Goal: Transaction & Acquisition: Book appointment/travel/reservation

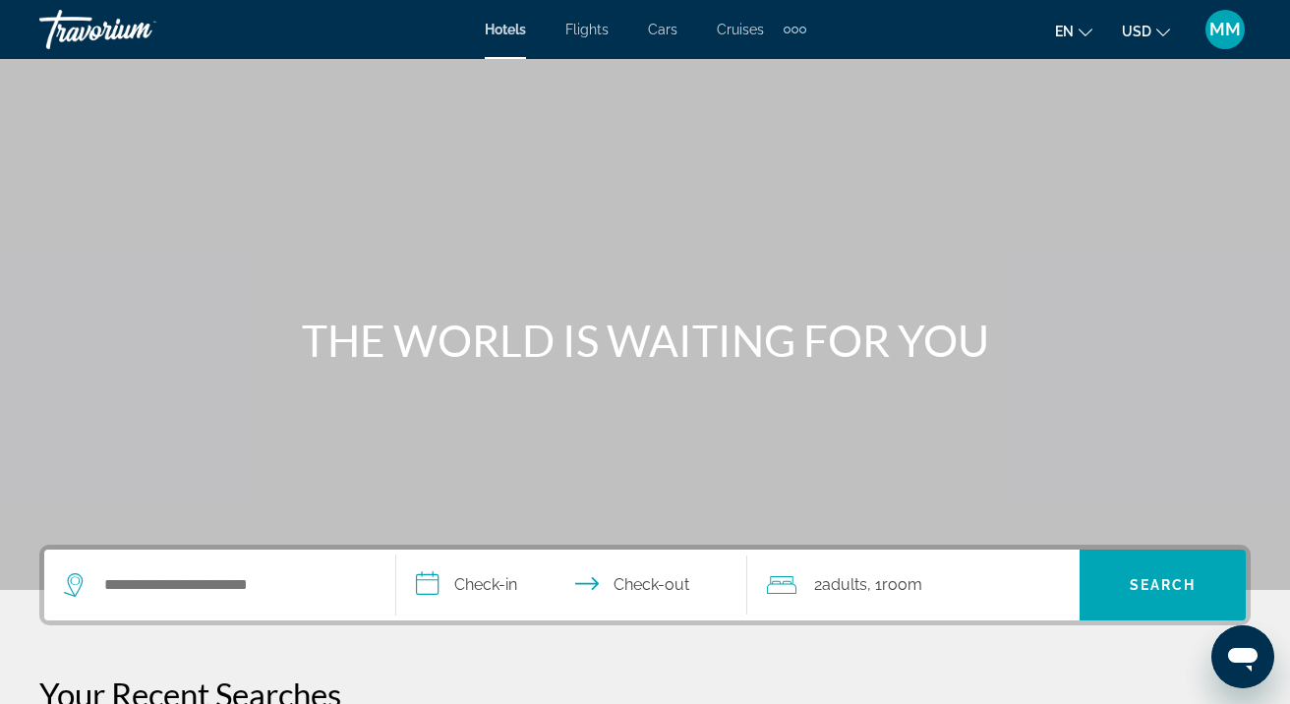
click at [594, 31] on span "Flights" at bounding box center [587, 30] width 43 height 16
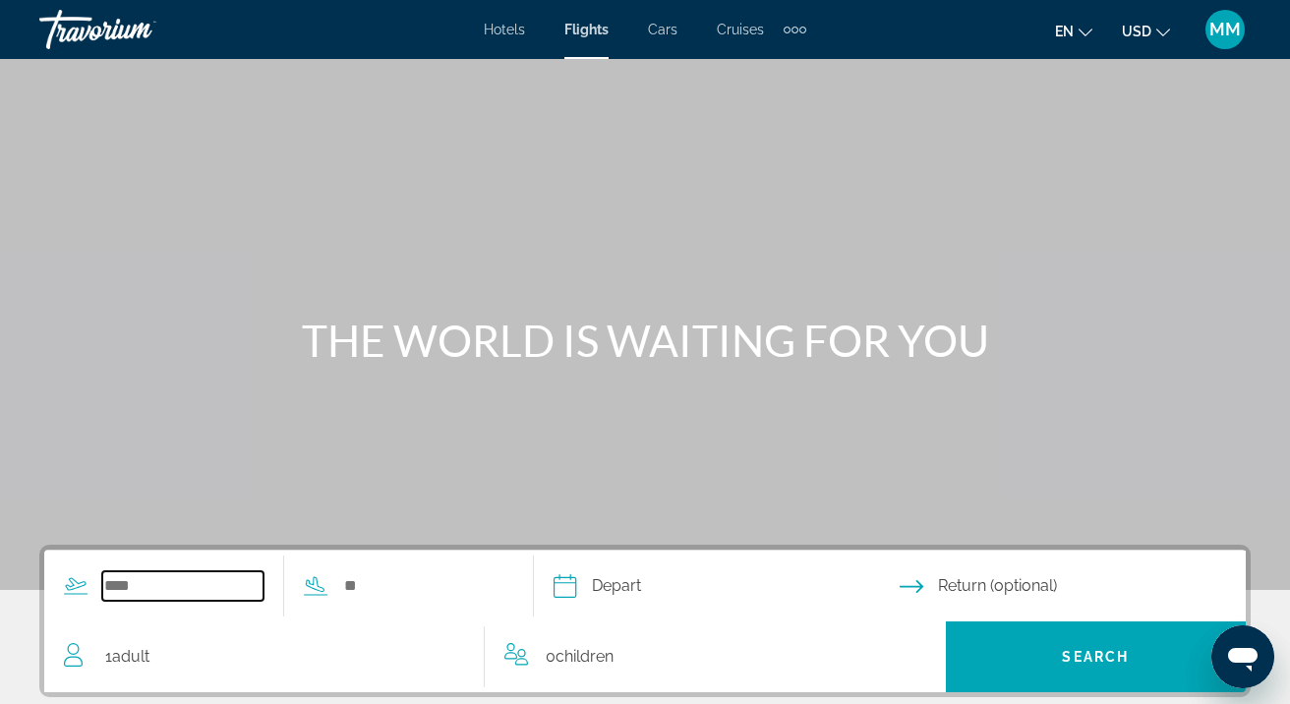
click at [153, 585] on input "Search widget" at bounding box center [182, 586] width 161 height 30
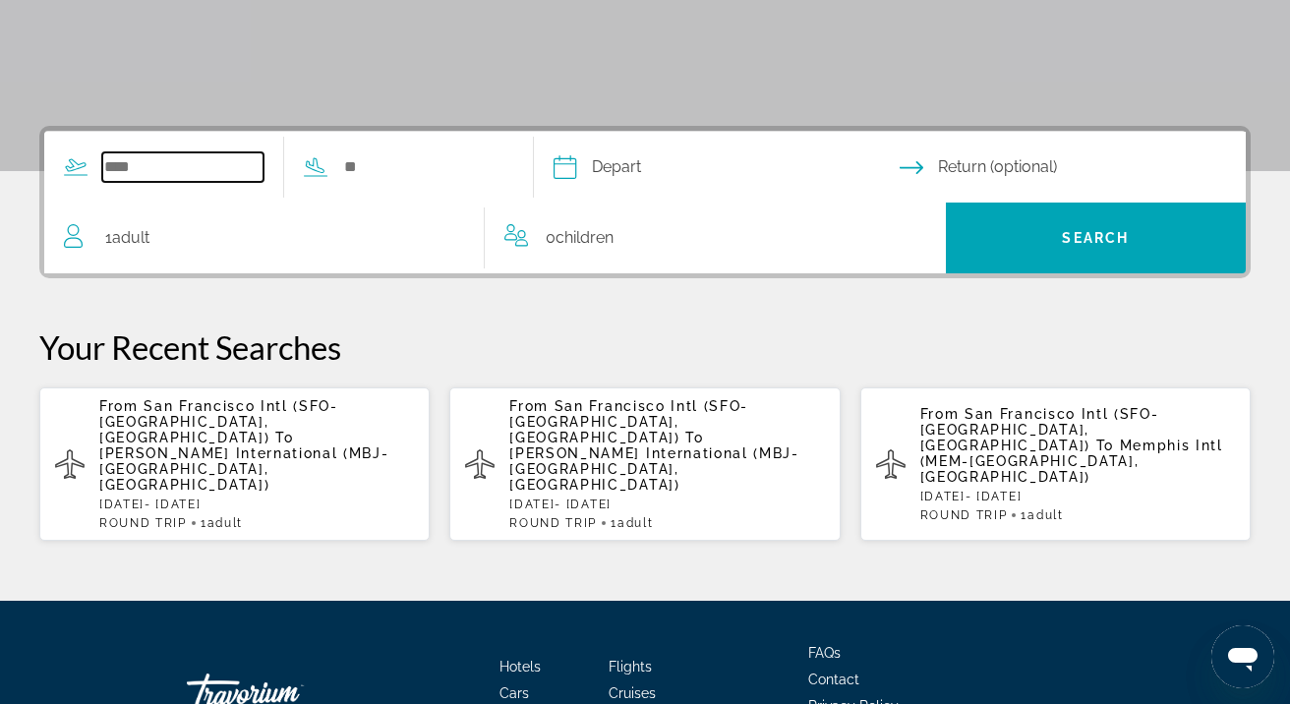
scroll to position [481, 0]
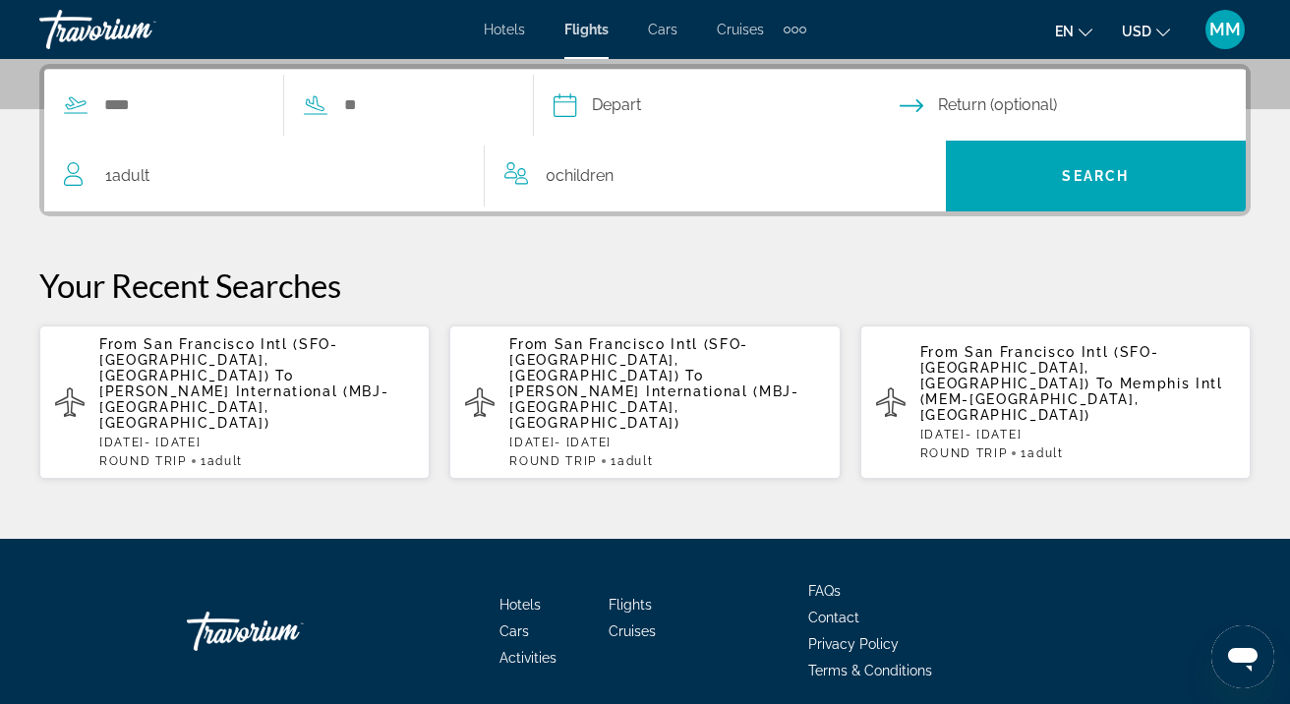
click at [248, 384] on span "[PERSON_NAME] International (MBJ-[GEOGRAPHIC_DATA], [GEOGRAPHIC_DATA])" at bounding box center [243, 407] width 289 height 47
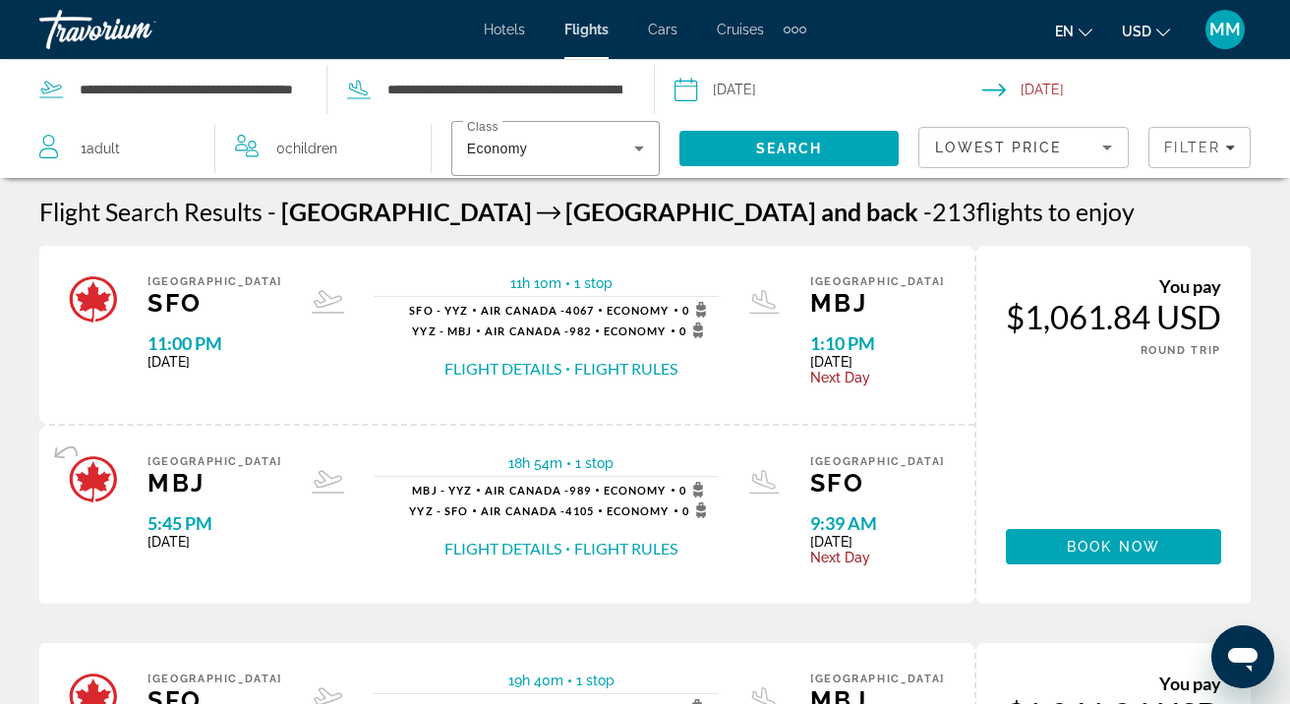
click at [522, 366] on button "Flight Details" at bounding box center [503, 369] width 117 height 22
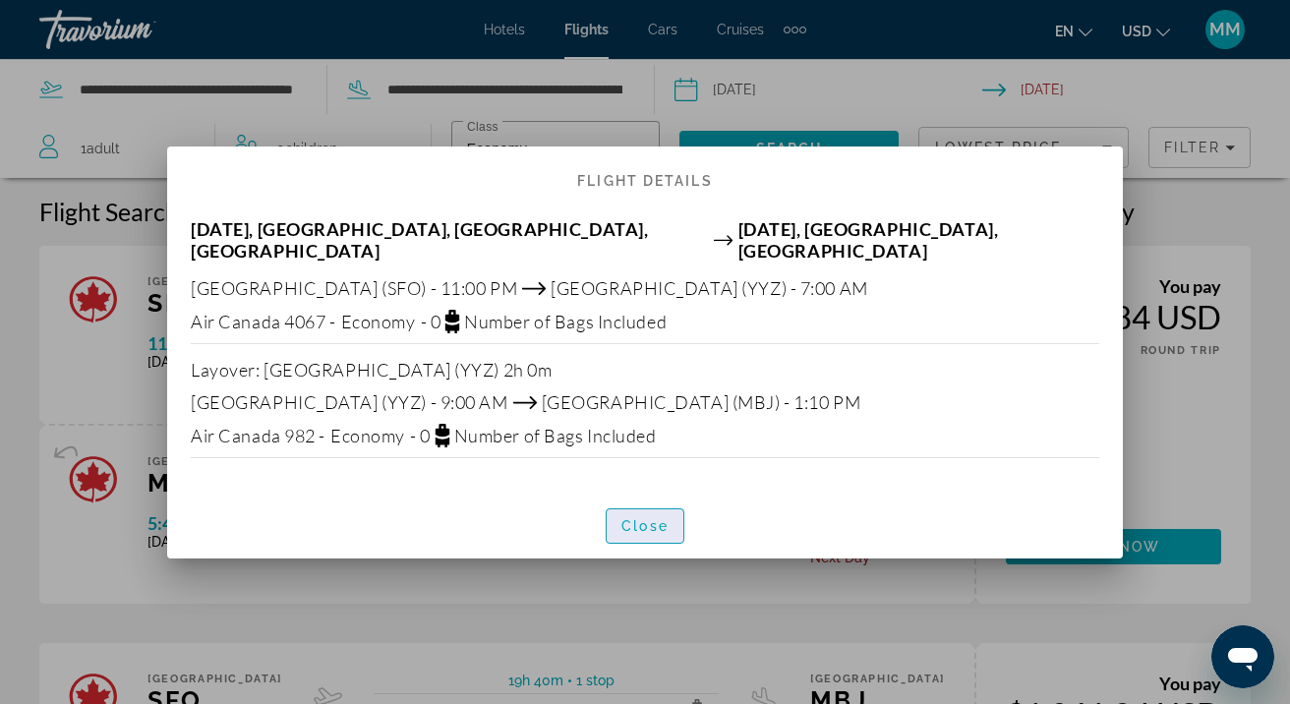
click at [672, 515] on span "button" at bounding box center [645, 526] width 77 height 47
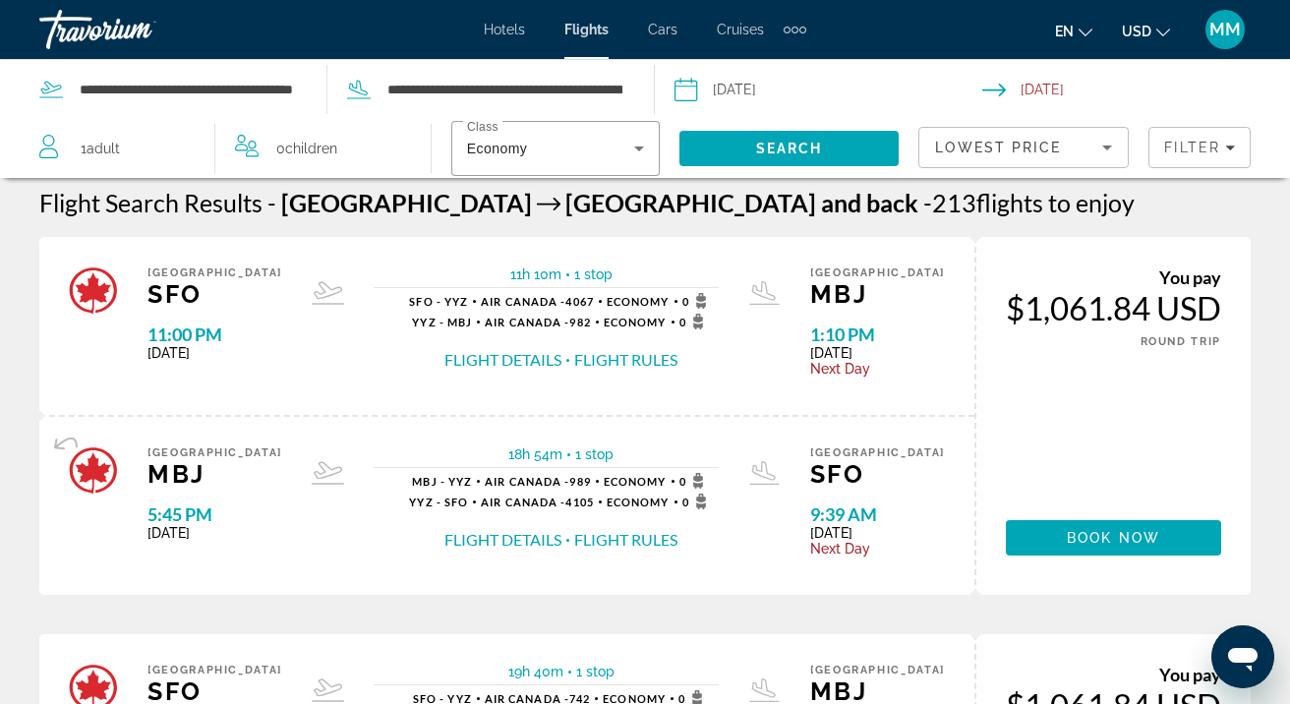
scroll to position [11, 0]
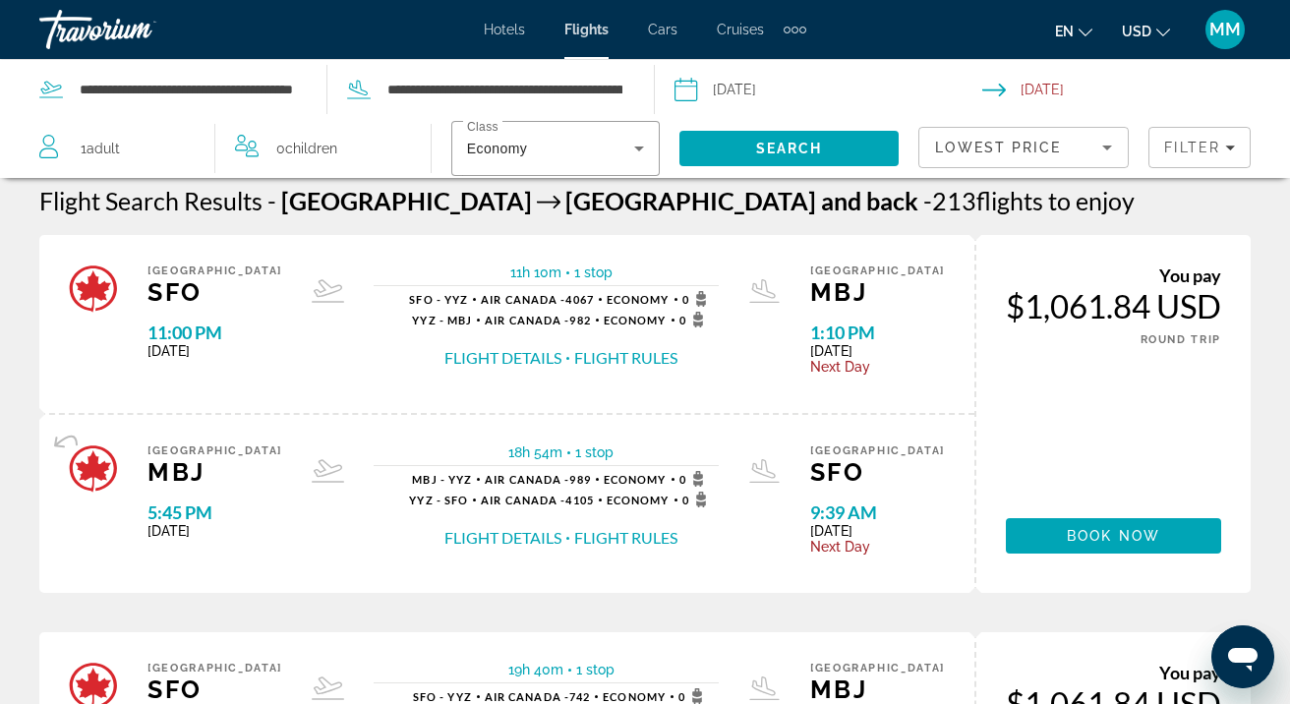
click at [514, 356] on button "Flight Details" at bounding box center [503, 358] width 117 height 22
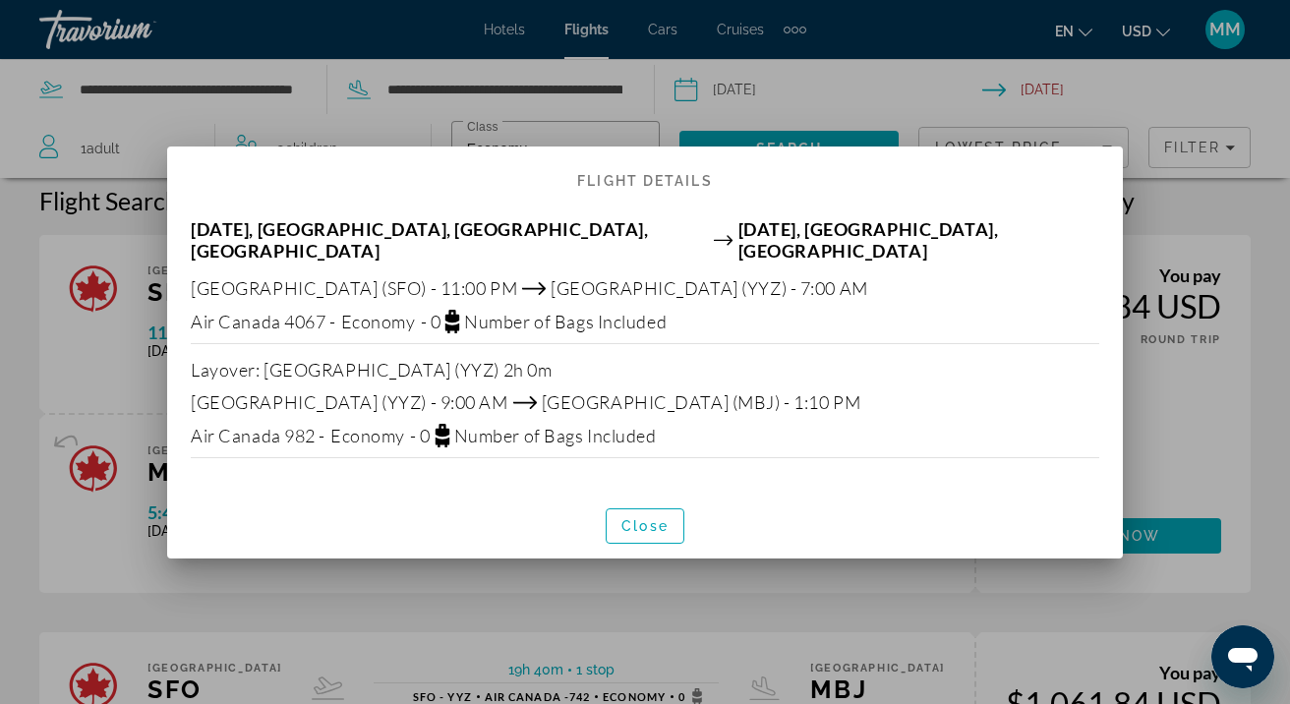
scroll to position [0, 0]
click at [632, 518] on span "Close" at bounding box center [645, 526] width 47 height 16
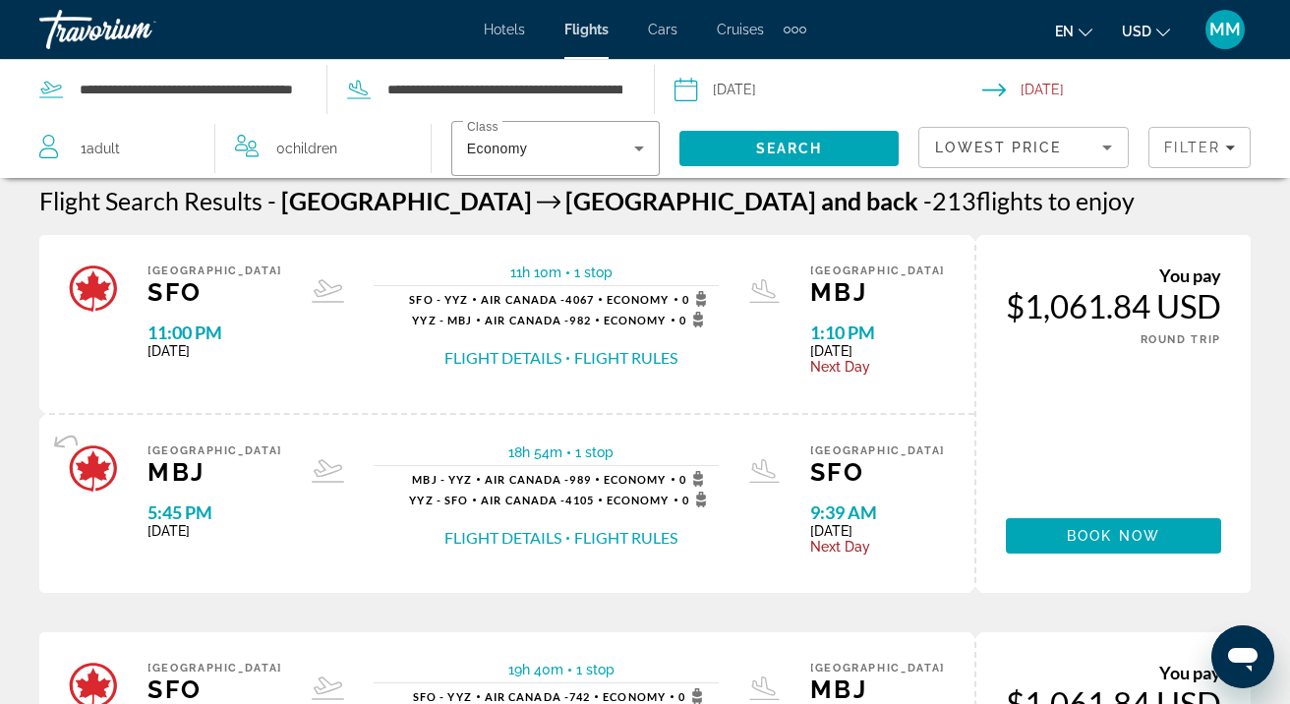
click at [516, 542] on button "Flight Details" at bounding box center [503, 538] width 117 height 22
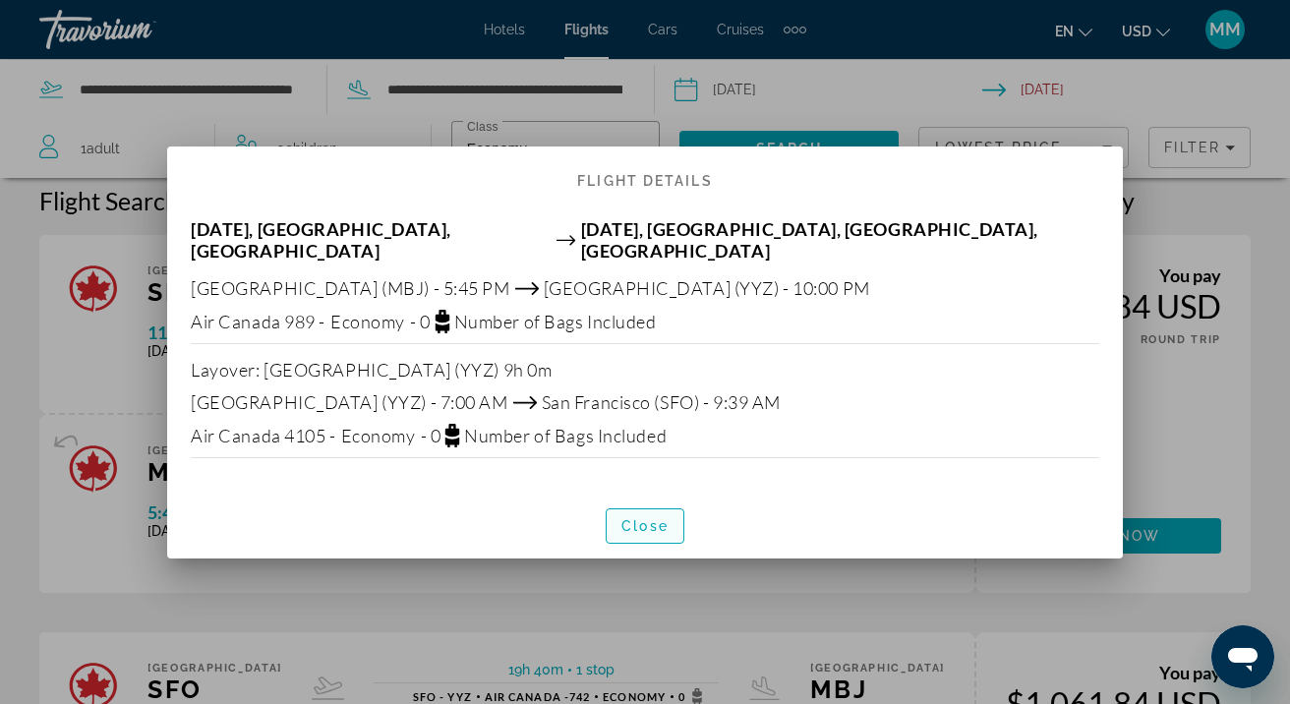
click at [649, 518] on span "Close" at bounding box center [645, 526] width 47 height 16
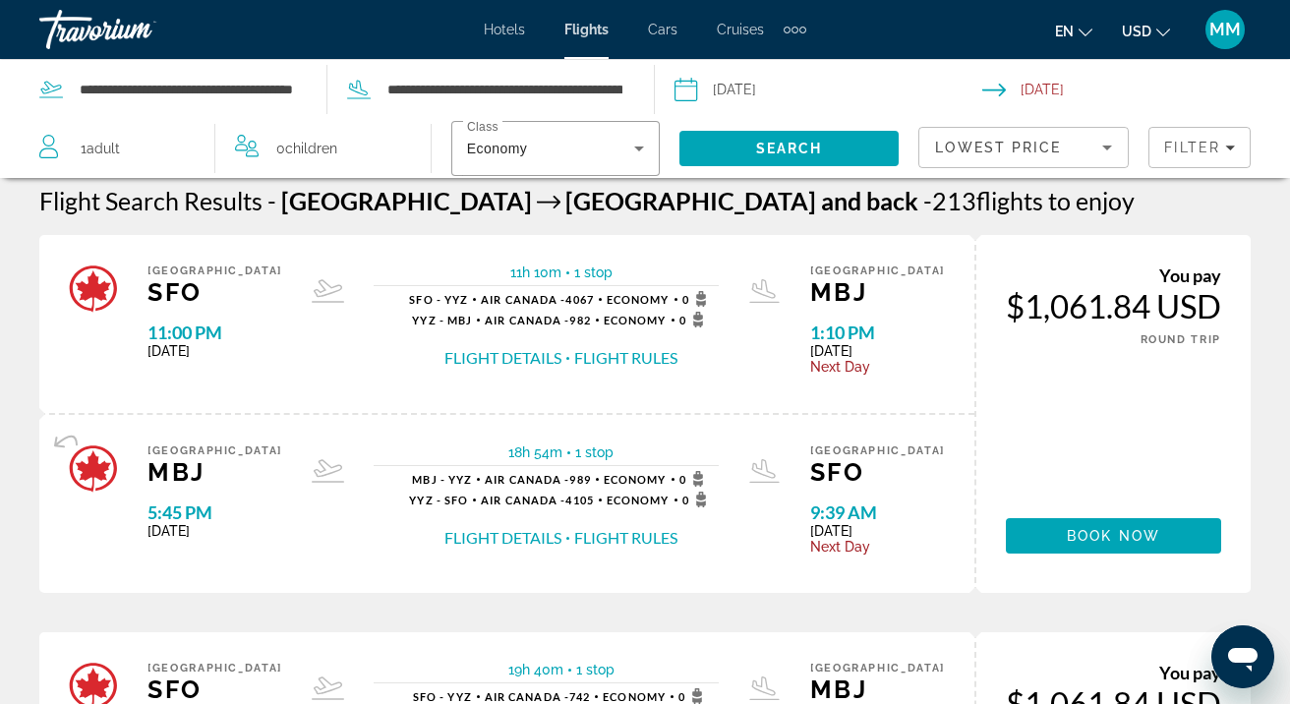
scroll to position [11, 0]
click at [530, 357] on button "Flight Details" at bounding box center [503, 358] width 117 height 22
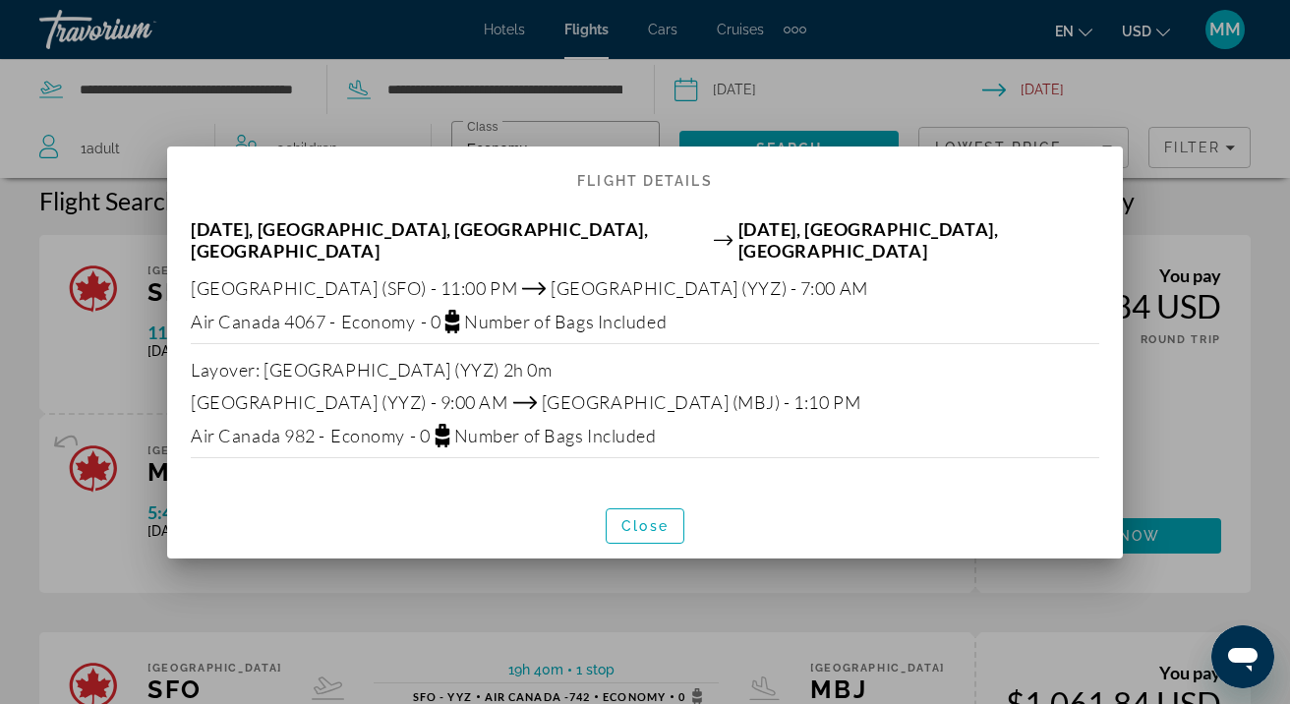
scroll to position [0, 0]
click at [1175, 463] on div at bounding box center [645, 352] width 1290 height 704
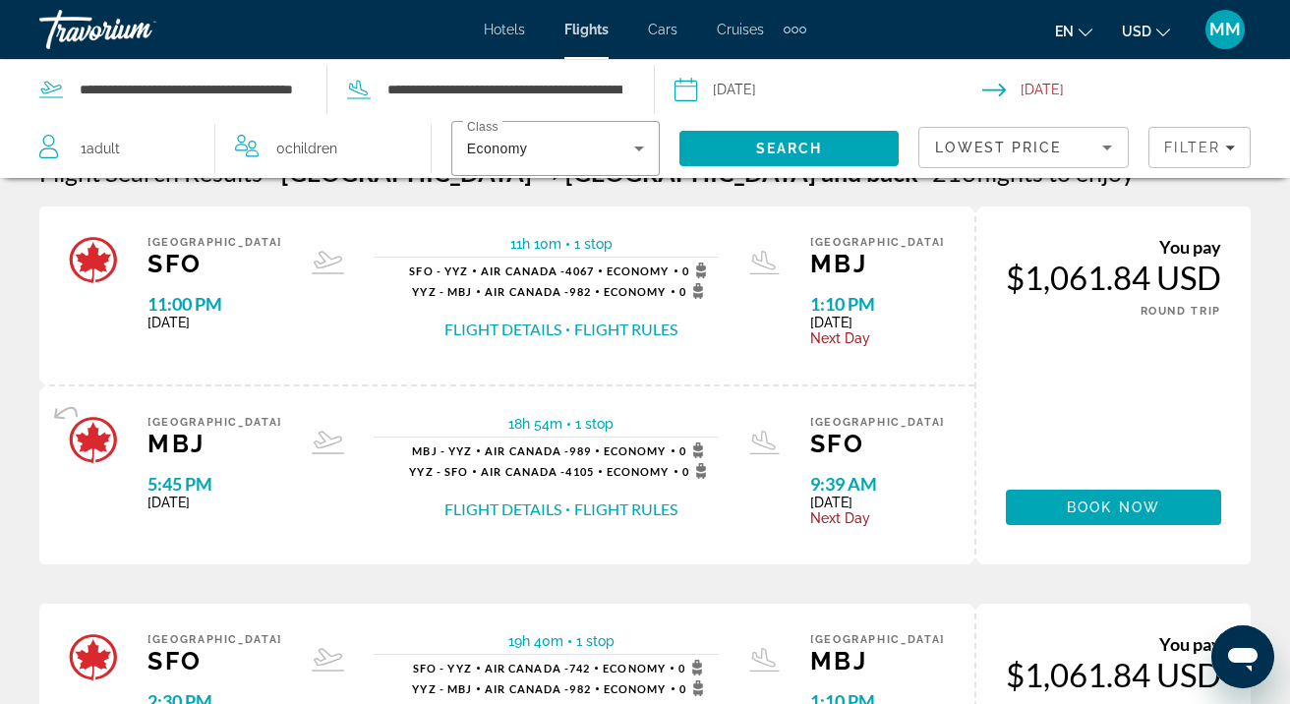
scroll to position [38, 0]
click at [592, 328] on button "Flight Rules" at bounding box center [625, 331] width 103 height 22
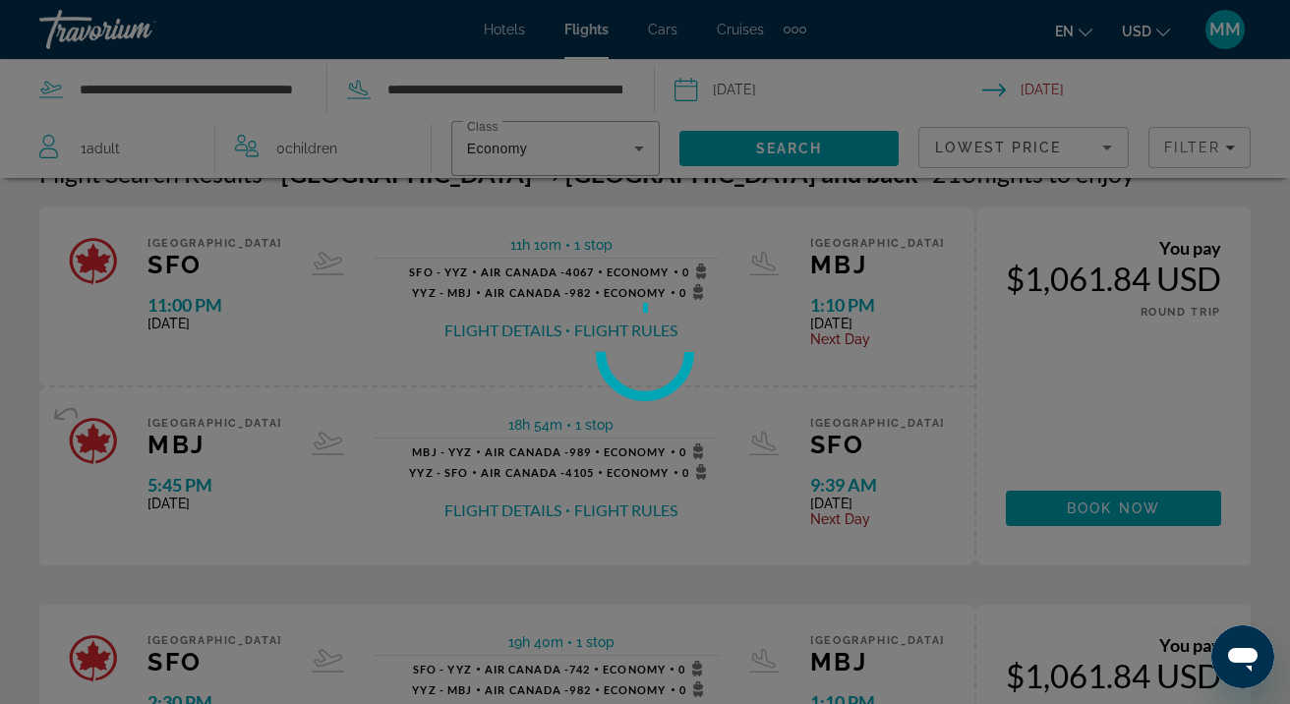
scroll to position [0, 0]
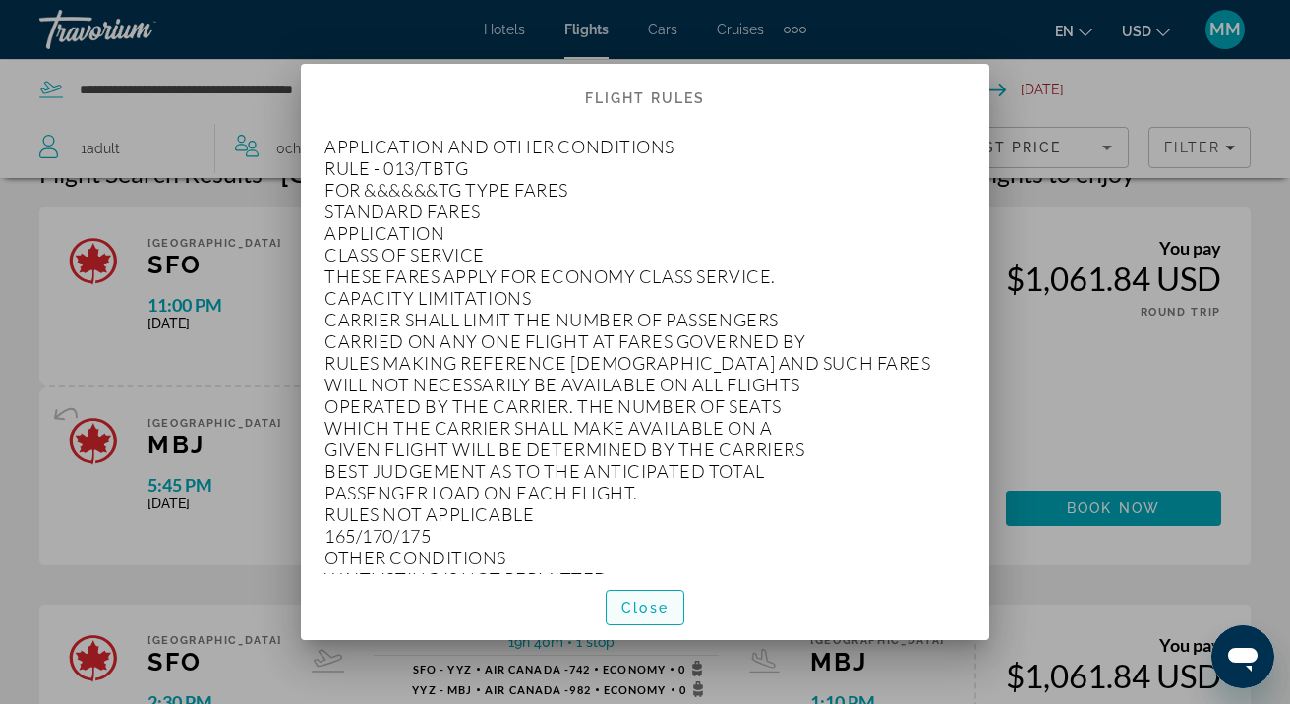
click at [653, 605] on span "Close" at bounding box center [645, 608] width 47 height 16
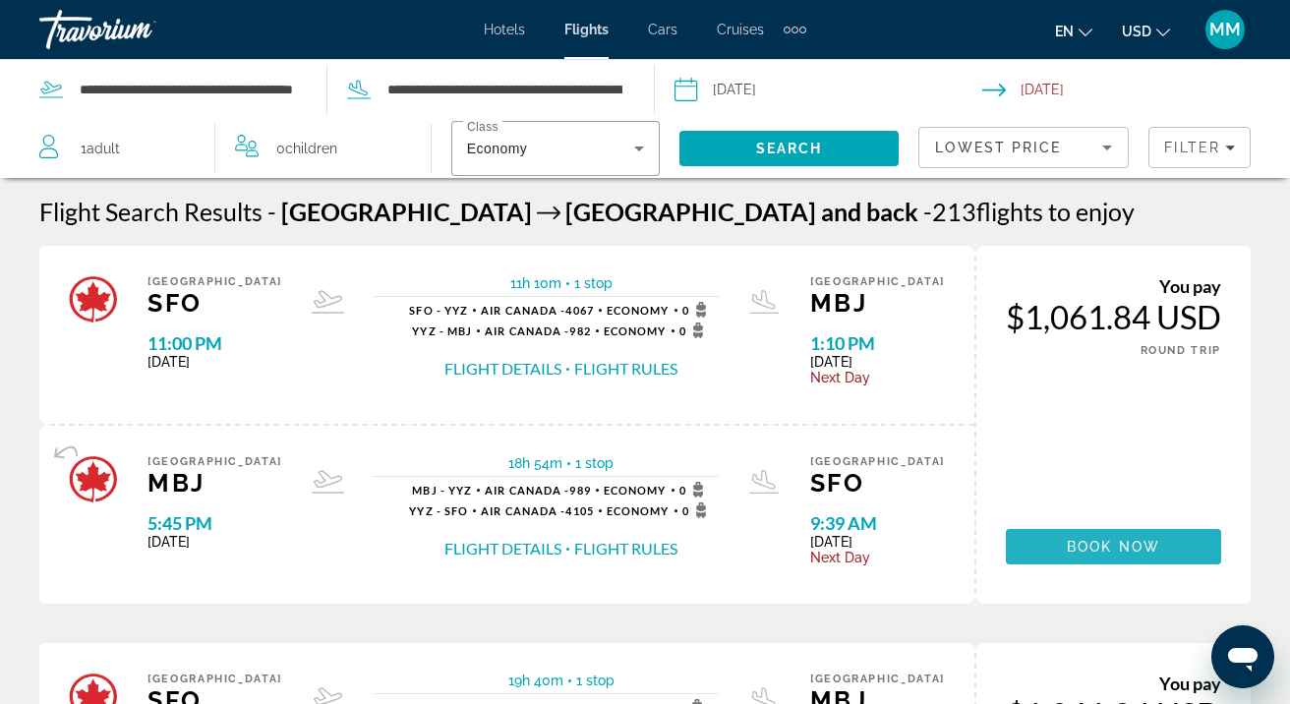
click at [1095, 550] on span "Book now" at bounding box center [1113, 547] width 93 height 16
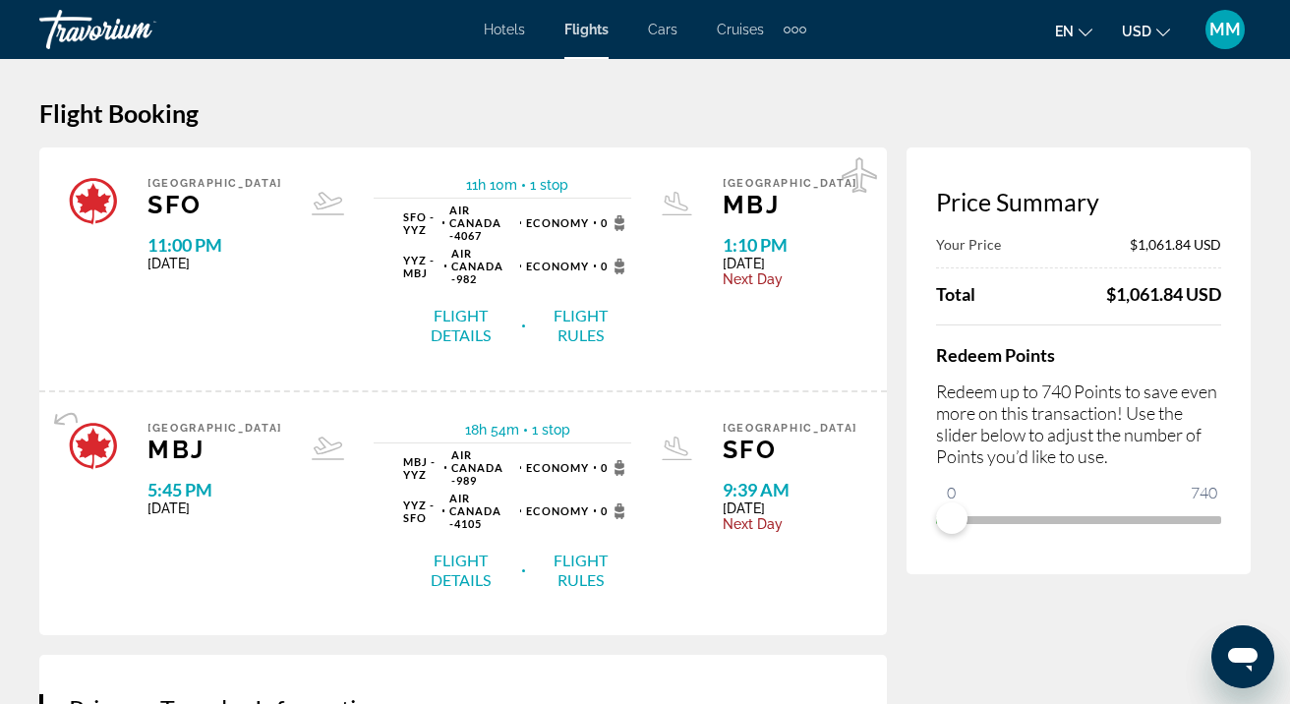
click at [469, 305] on button "Flight Details" at bounding box center [460, 325] width 114 height 41
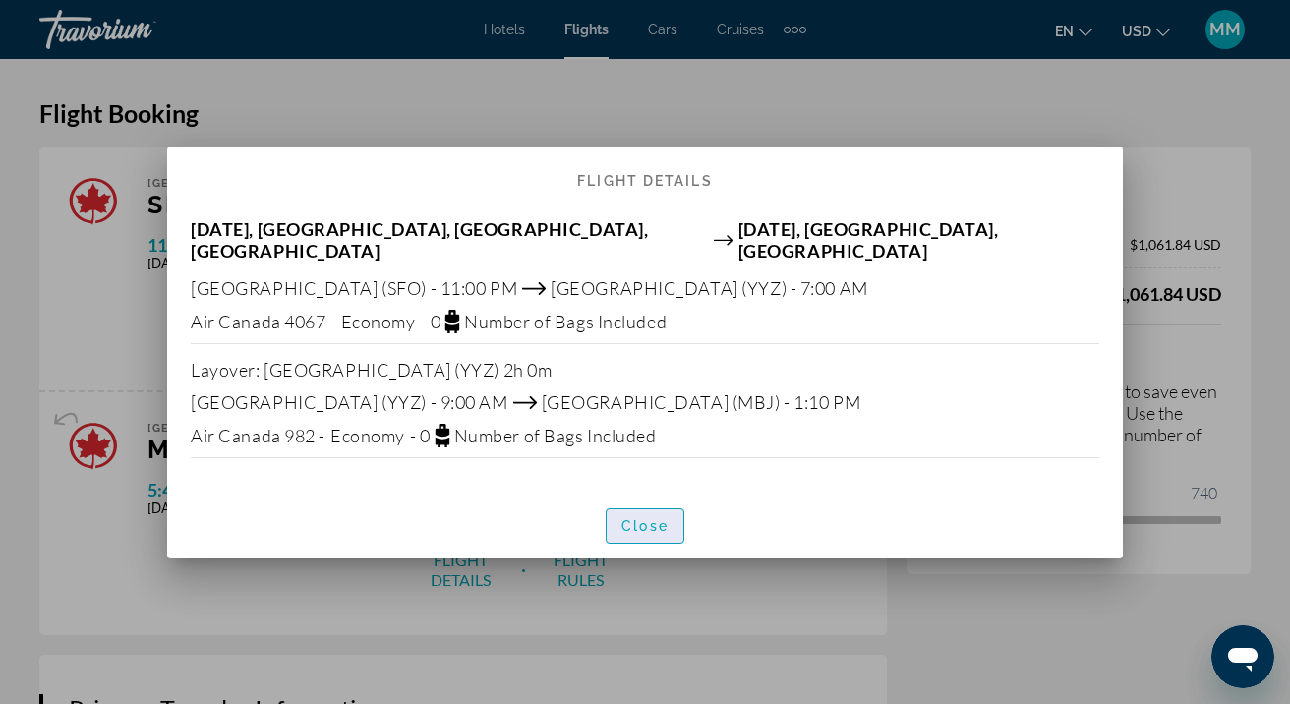
click at [648, 518] on span "Close" at bounding box center [645, 526] width 47 height 16
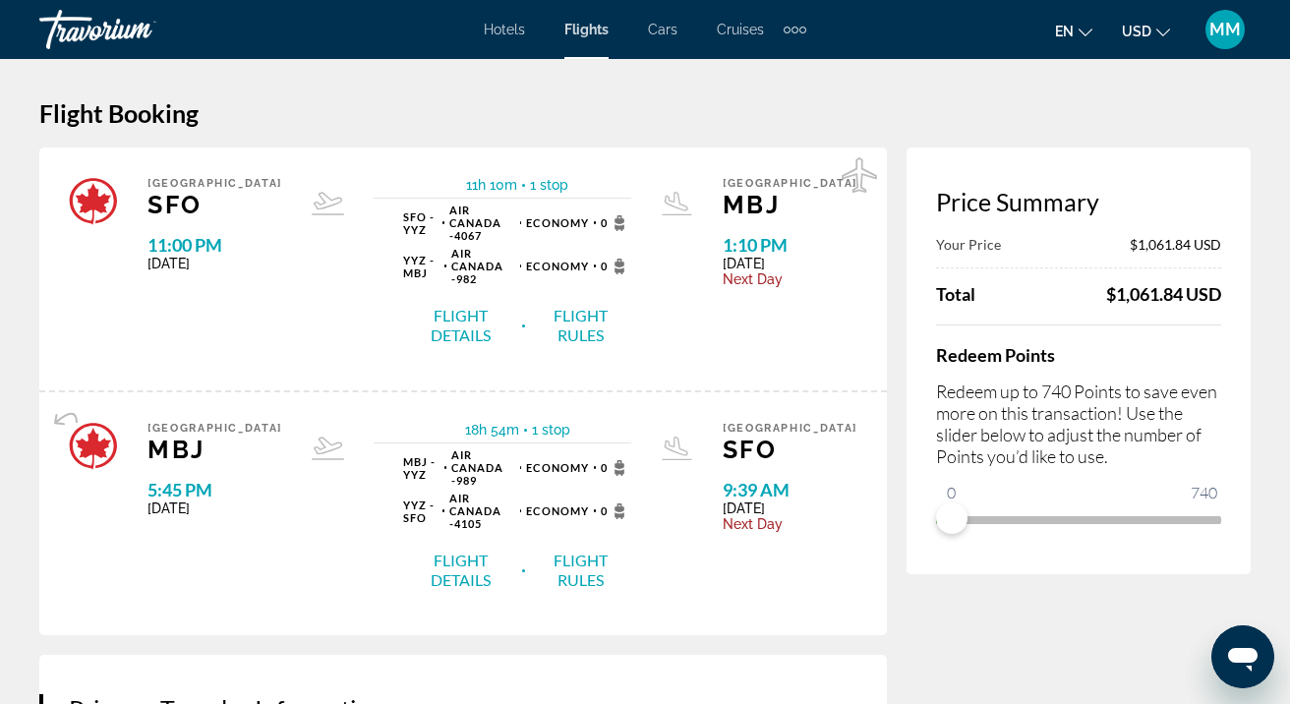
click at [469, 550] on button "Flight Details" at bounding box center [460, 570] width 114 height 41
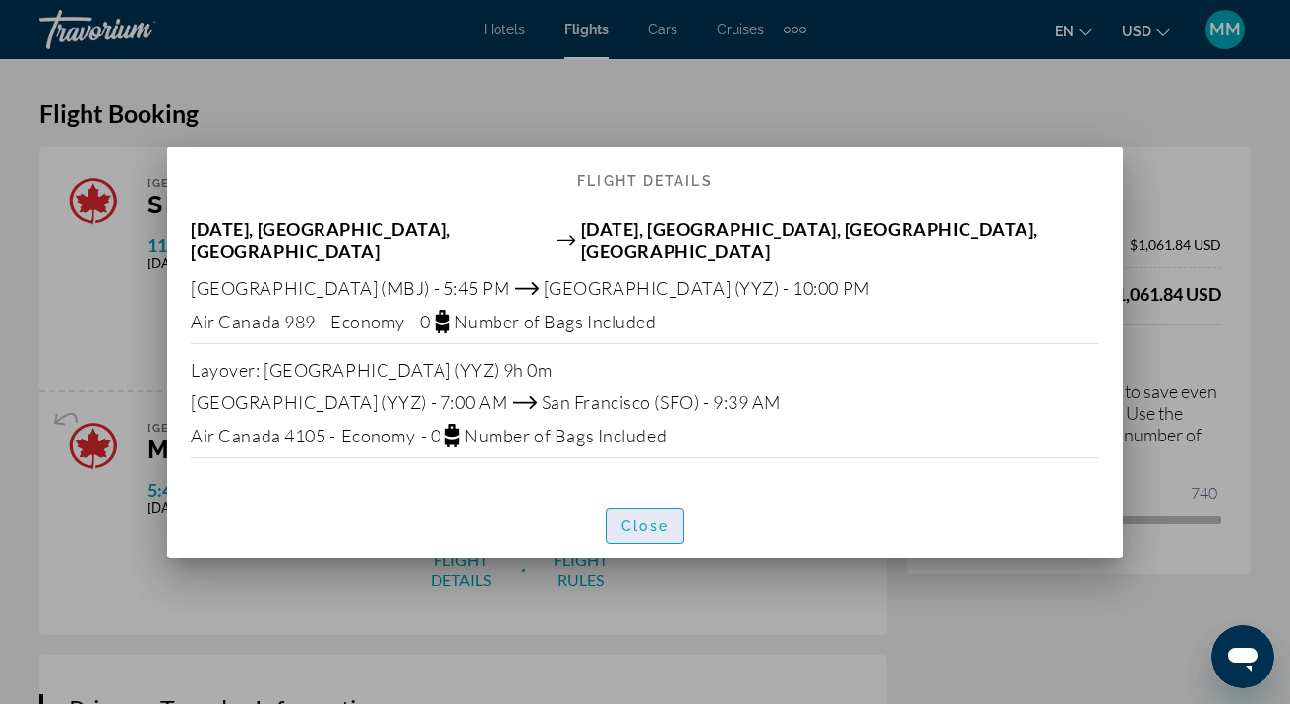
click at [639, 518] on span "Close" at bounding box center [645, 526] width 47 height 16
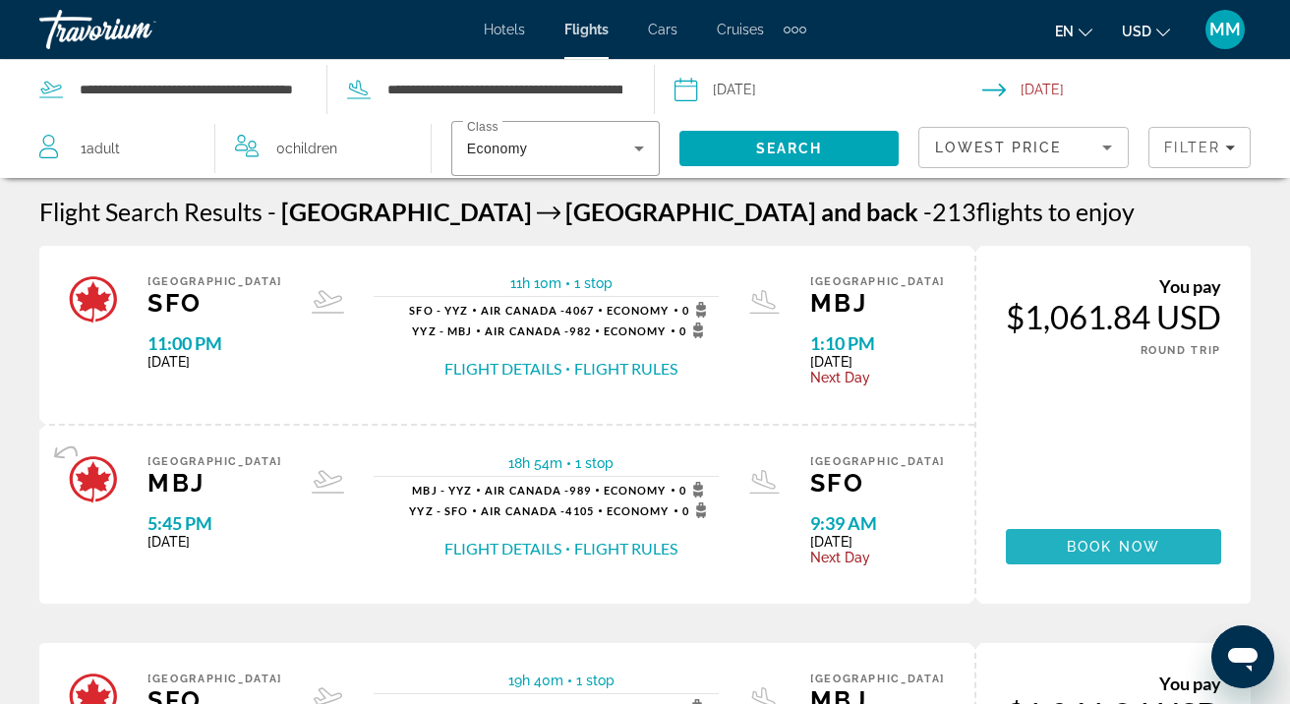
click at [1105, 551] on span "Book now" at bounding box center [1113, 547] width 93 height 16
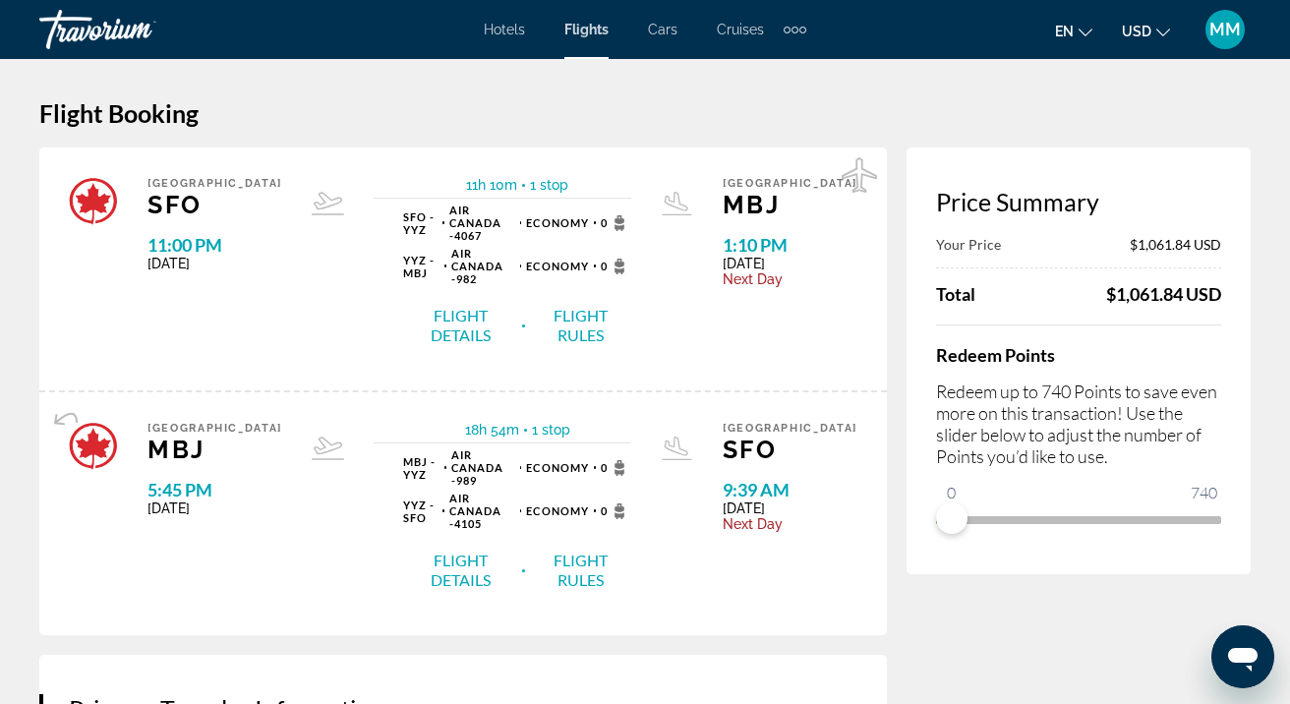
scroll to position [5, 0]
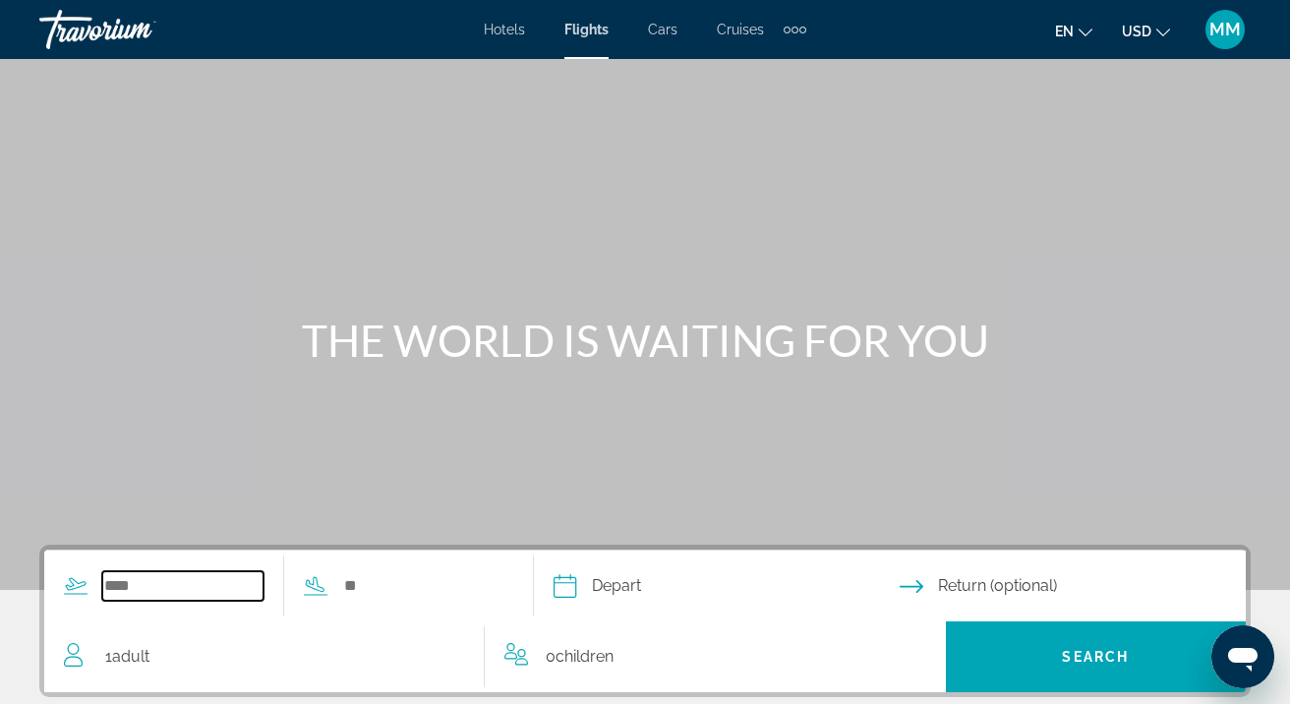
click at [137, 587] on input "Search widget" at bounding box center [182, 586] width 161 height 30
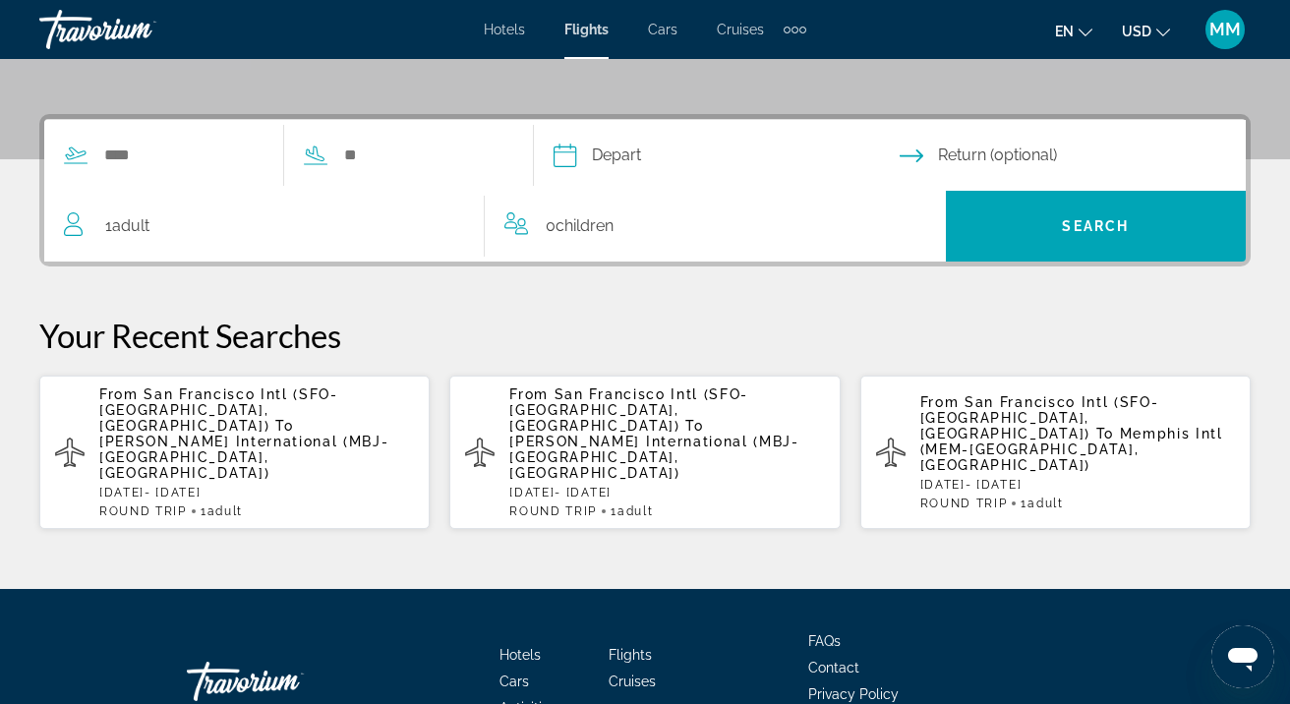
click at [219, 435] on p "From [GEOGRAPHIC_DATA] Intl (SFO-[GEOGRAPHIC_DATA], [GEOGRAPHIC_DATA]) To [PERS…" at bounding box center [256, 434] width 315 height 94
